Goal: Task Accomplishment & Management: Use online tool/utility

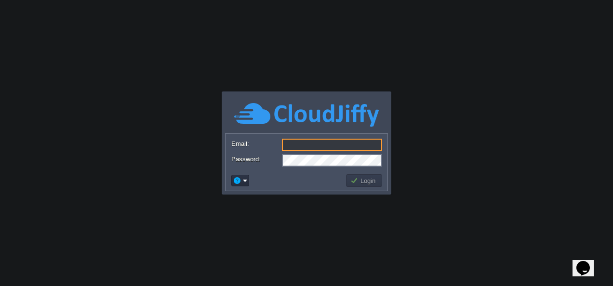
type input "[EMAIL_ADDRESS][DOMAIN_NAME]"
click at [361, 178] on button "Login" at bounding box center [364, 180] width 28 height 9
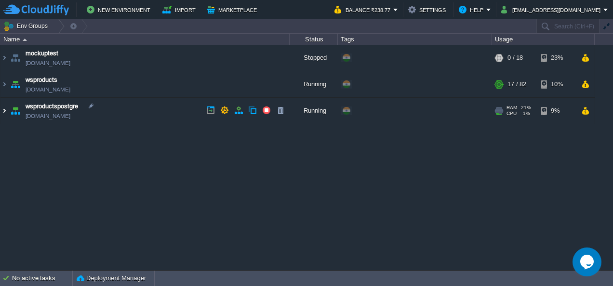
click at [5, 110] on img at bounding box center [4, 111] width 8 height 26
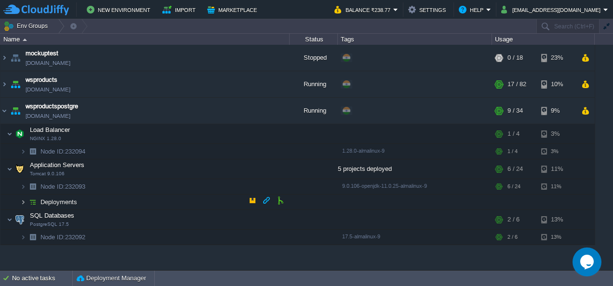
click at [22, 198] on img at bounding box center [23, 202] width 6 height 15
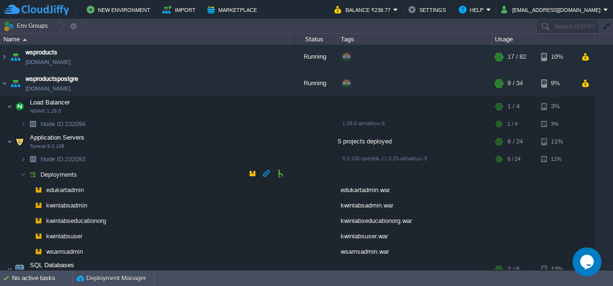
scroll to position [50, 0]
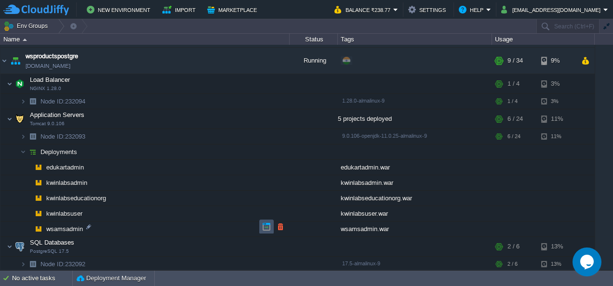
click at [263, 228] on button "button" at bounding box center [266, 227] width 9 height 9
click at [262, 226] on button "button" at bounding box center [266, 227] width 9 height 9
click at [266, 211] on button "button" at bounding box center [266, 211] width 9 height 9
click at [267, 166] on button "button" at bounding box center [266, 165] width 9 height 9
